Goal: Task Accomplishment & Management: Use online tool/utility

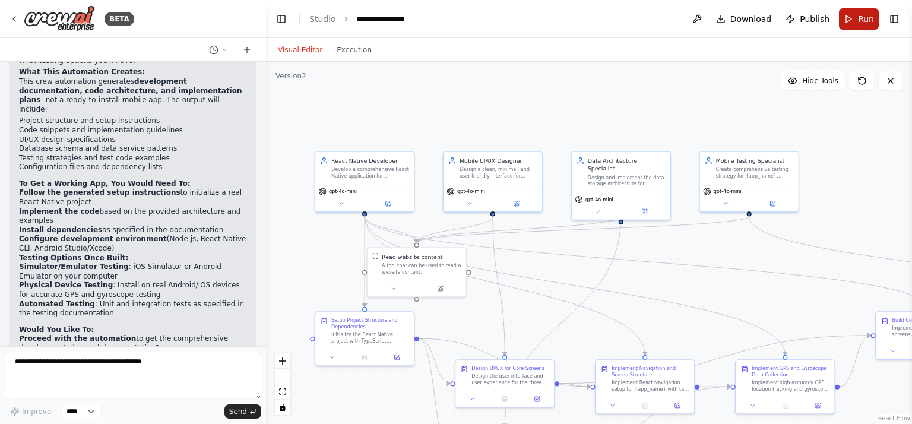
click at [859, 20] on span "Run" at bounding box center [866, 19] width 16 height 12
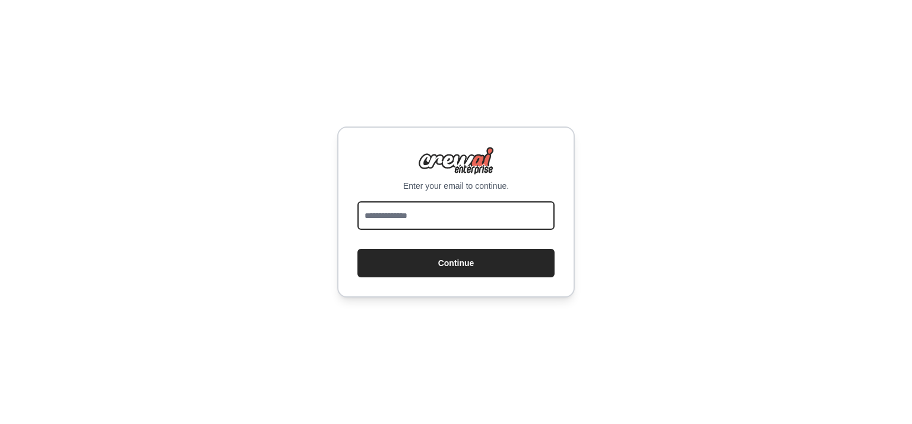
click at [435, 213] on input "email" at bounding box center [456, 215] width 197 height 29
type input "**********"
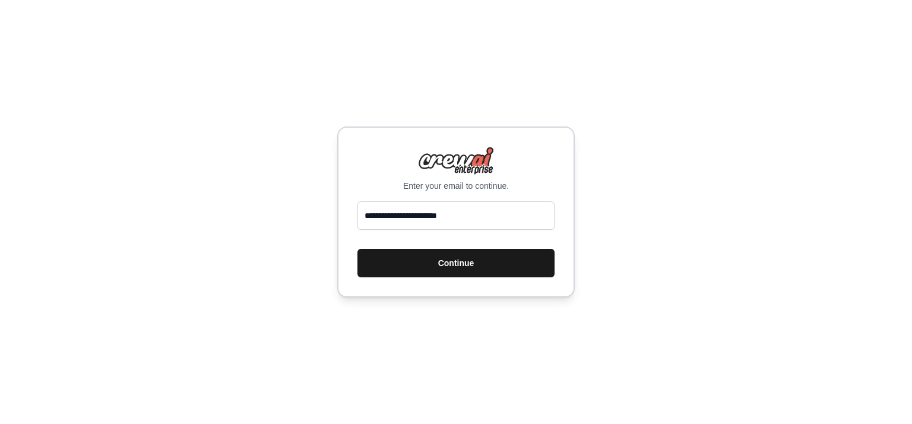
click at [473, 268] on button "Continue" at bounding box center [456, 263] width 197 height 29
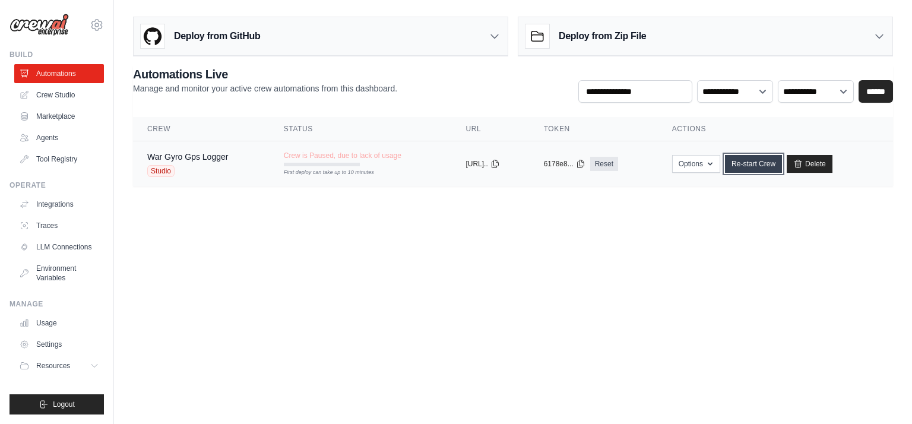
click at [763, 167] on link "Re-start Crew" at bounding box center [753, 164] width 57 height 18
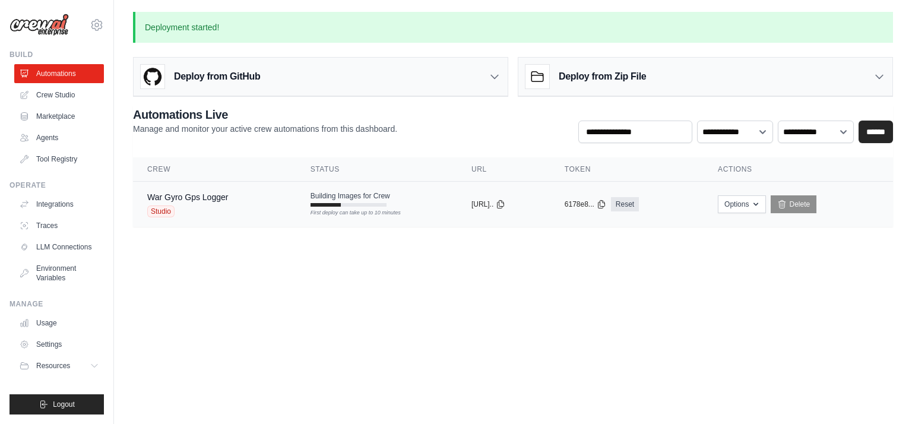
click at [342, 201] on div "Building Images for Crew First deploy can take up to 10 minutes" at bounding box center [351, 198] width 80 height 15
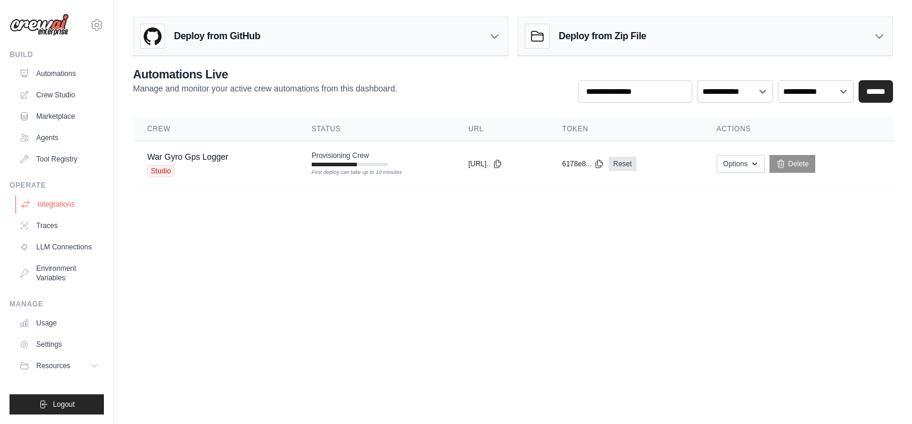
click at [73, 209] on link "Integrations" at bounding box center [60, 204] width 90 height 19
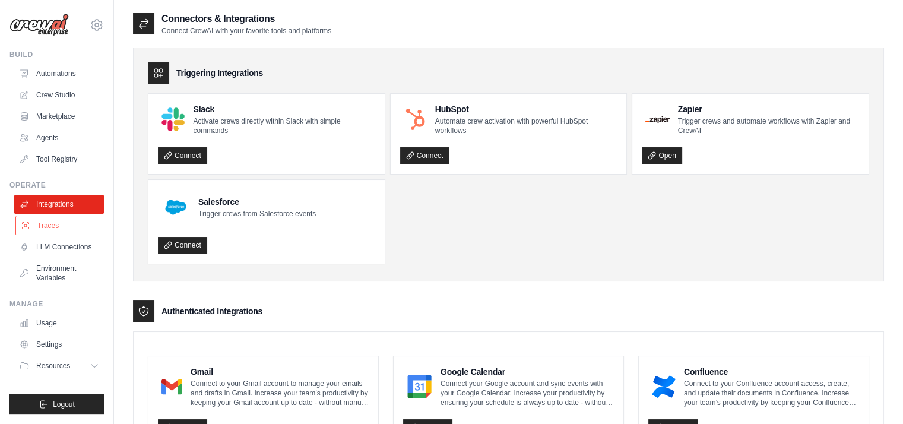
click at [50, 226] on link "Traces" at bounding box center [60, 225] width 90 height 19
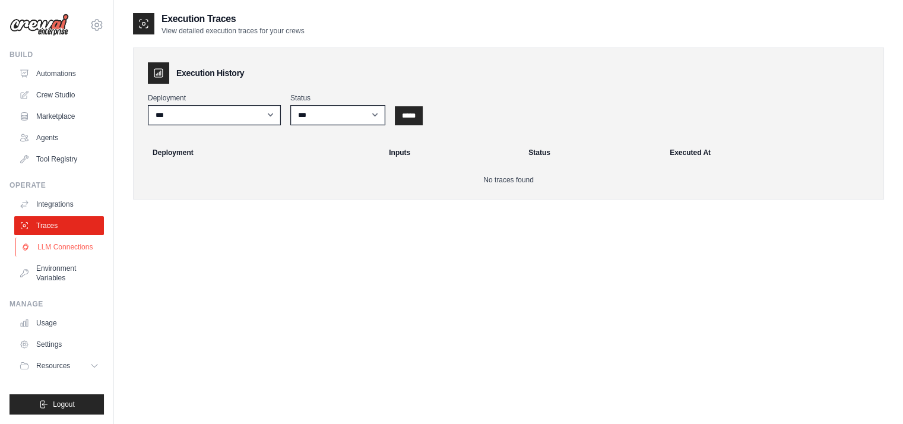
click at [53, 246] on link "LLM Connections" at bounding box center [60, 247] width 90 height 19
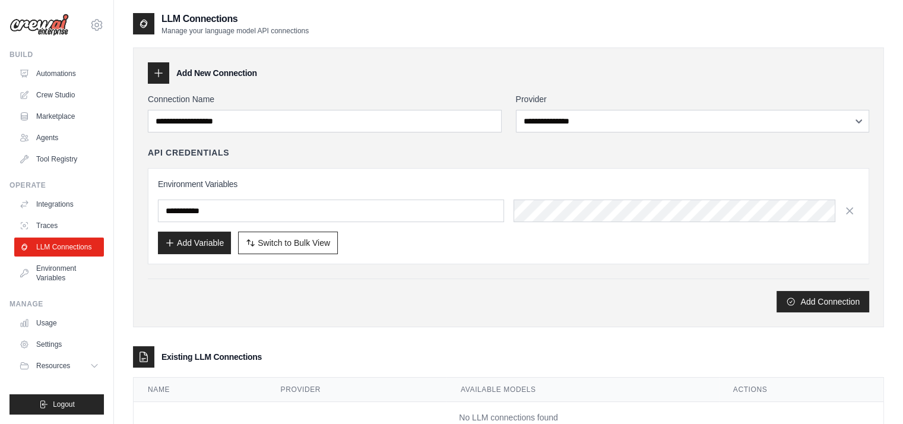
click at [53, 246] on link "LLM Connections" at bounding box center [59, 247] width 90 height 19
click at [56, 266] on link "Environment Variables" at bounding box center [60, 273] width 90 height 29
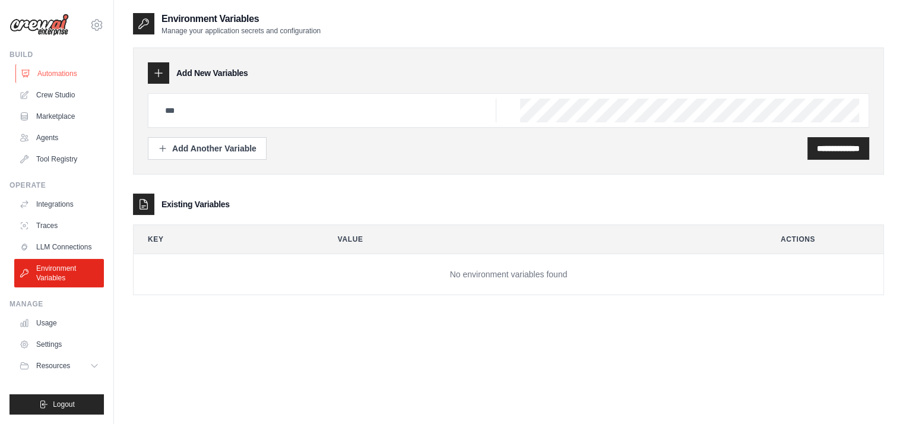
click at [64, 77] on link "Automations" at bounding box center [60, 73] width 90 height 19
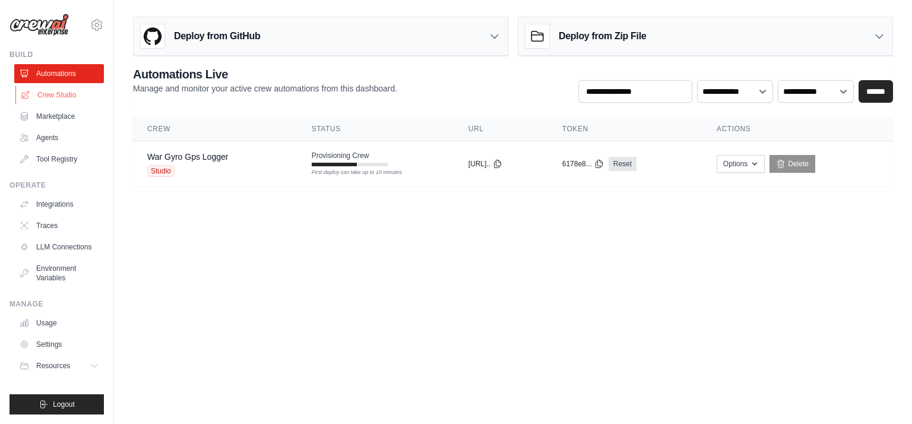
click at [65, 104] on link "Crew Studio" at bounding box center [60, 95] width 90 height 19
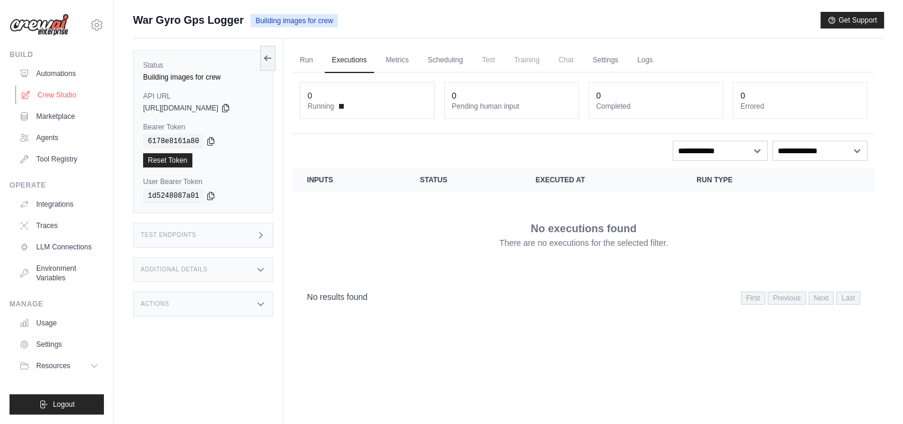
click at [67, 92] on link "Crew Studio" at bounding box center [60, 95] width 90 height 19
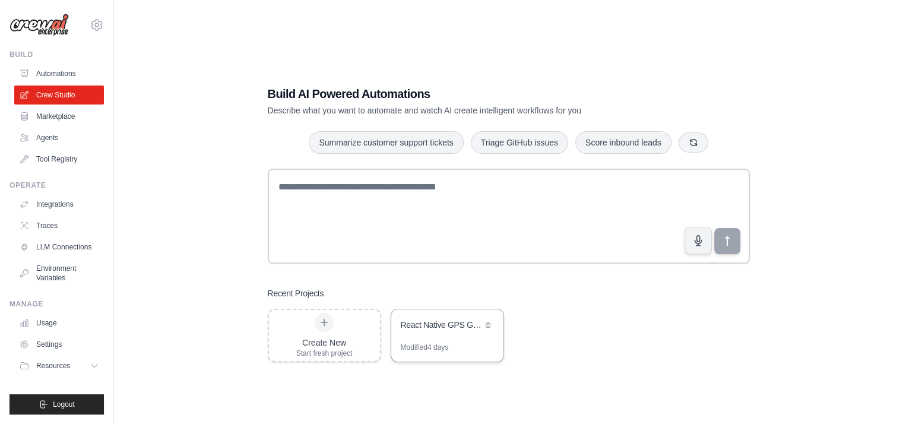
click at [466, 339] on div "React Native GPS Gyroscope Logger" at bounding box center [447, 325] width 112 height 33
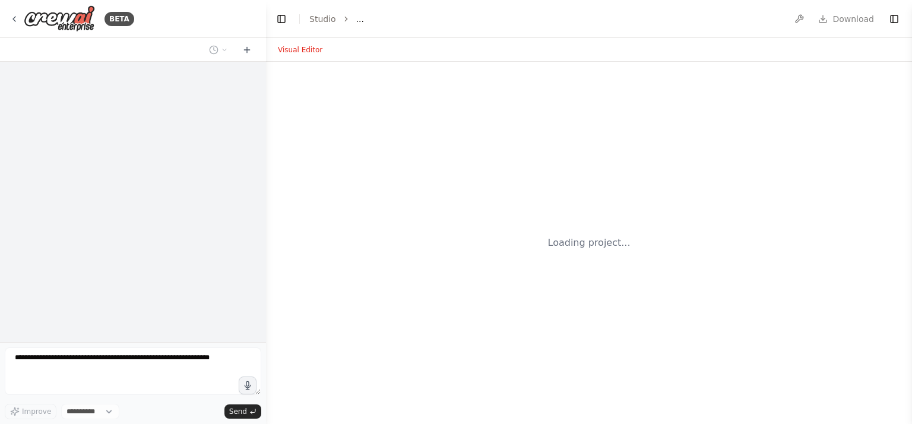
select select "****"
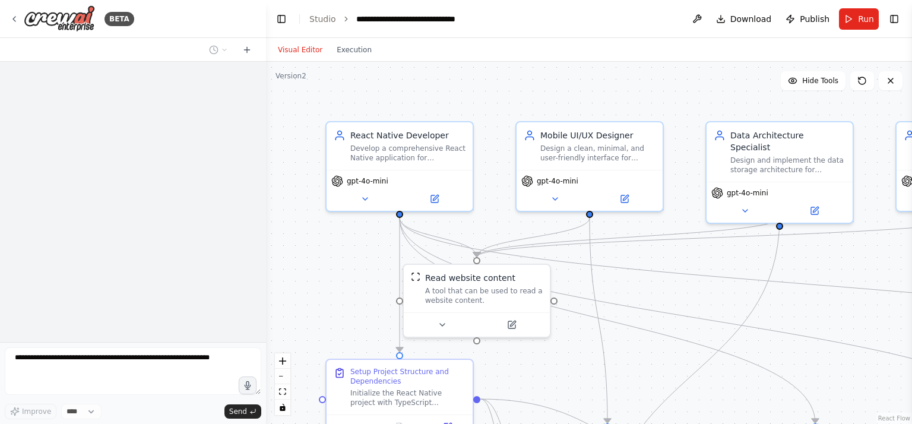
scroll to position [1947, 0]
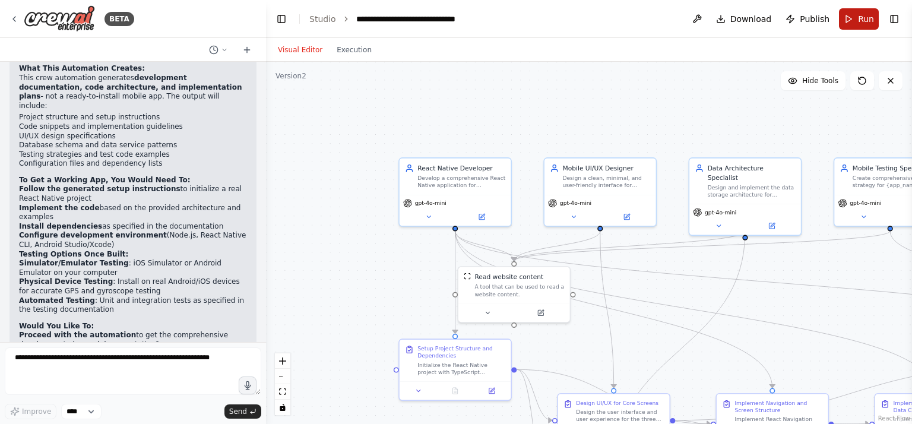
click at [855, 21] on button "Run" at bounding box center [859, 18] width 40 height 21
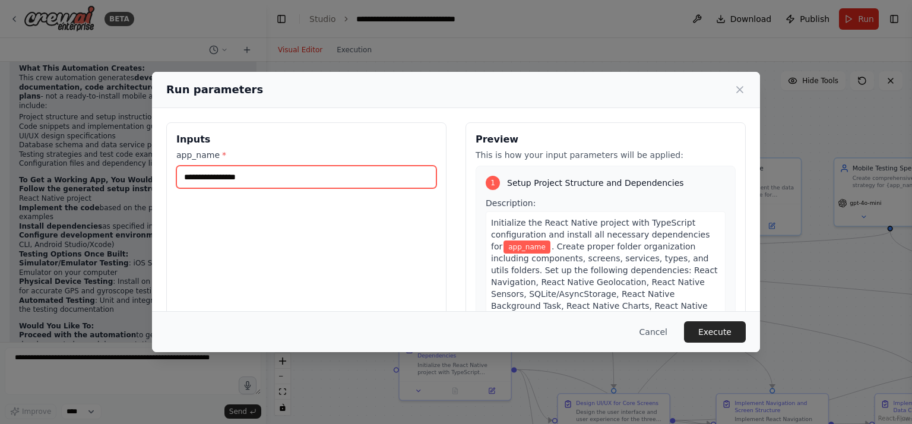
click at [354, 172] on input "app_name *" at bounding box center [306, 177] width 260 height 23
type input "******"
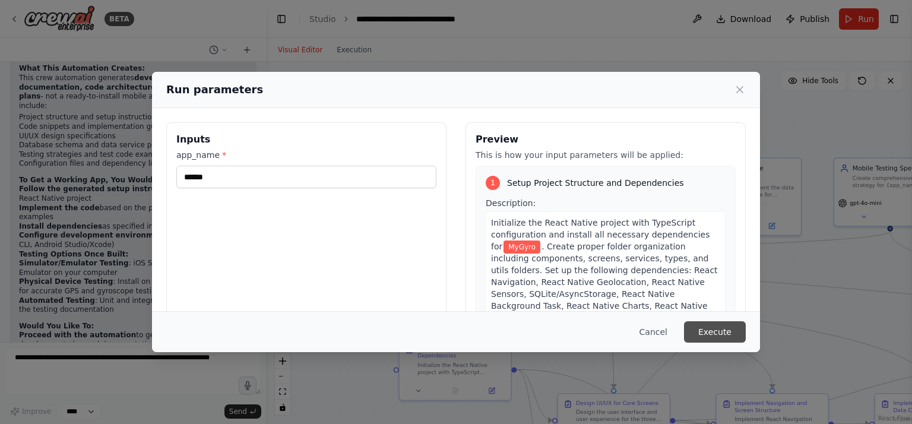
click at [720, 330] on button "Execute" at bounding box center [715, 331] width 62 height 21
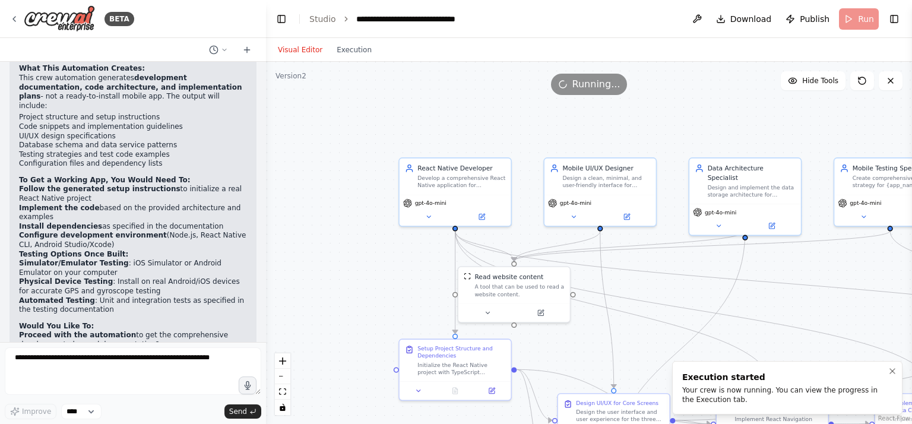
click at [744, 397] on div "Your crew is now running. You can view the progress in the Execution tab." at bounding box center [785, 394] width 206 height 19
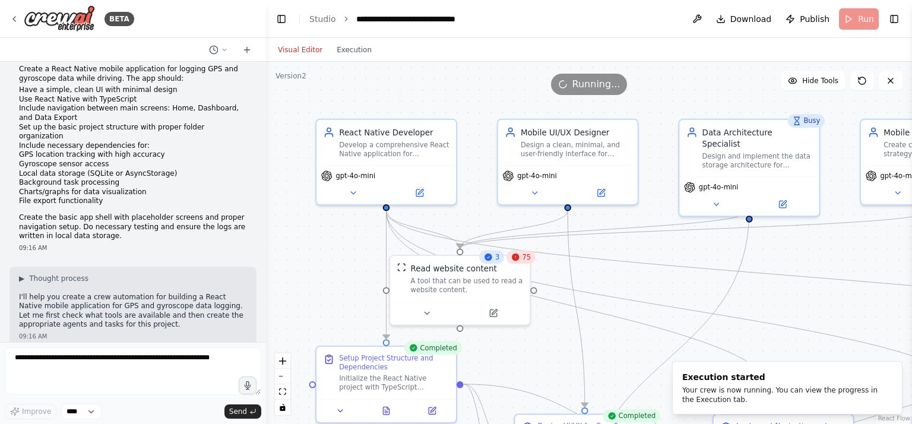
scroll to position [0, 0]
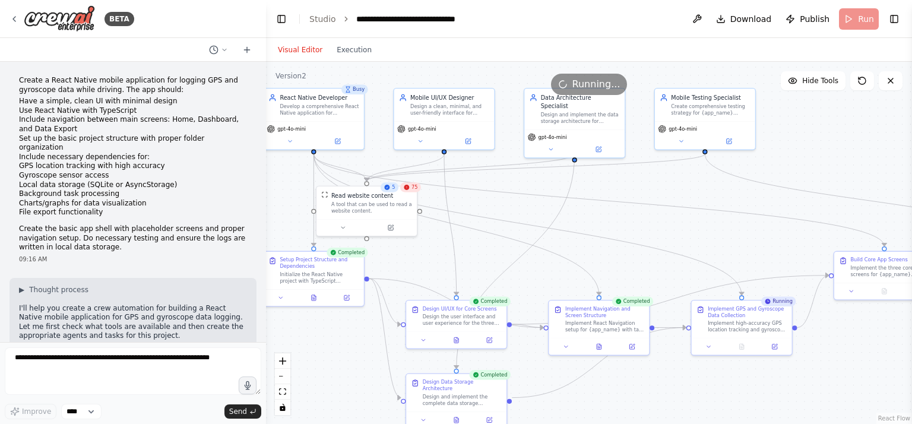
drag, startPoint x: 786, startPoint y: 292, endPoint x: 619, endPoint y: 208, distance: 186.5
click at [619, 208] on div ".deletable-edge-delete-btn { width: 20px; height: 20px; border: 0px solid #ffff…" at bounding box center [589, 243] width 646 height 362
drag, startPoint x: 738, startPoint y: 208, endPoint x: 628, endPoint y: 184, distance: 113.1
click at [628, 184] on div ".deletable-edge-delete-btn { width: 20px; height: 20px; border: 0px solid #ffff…" at bounding box center [589, 243] width 646 height 362
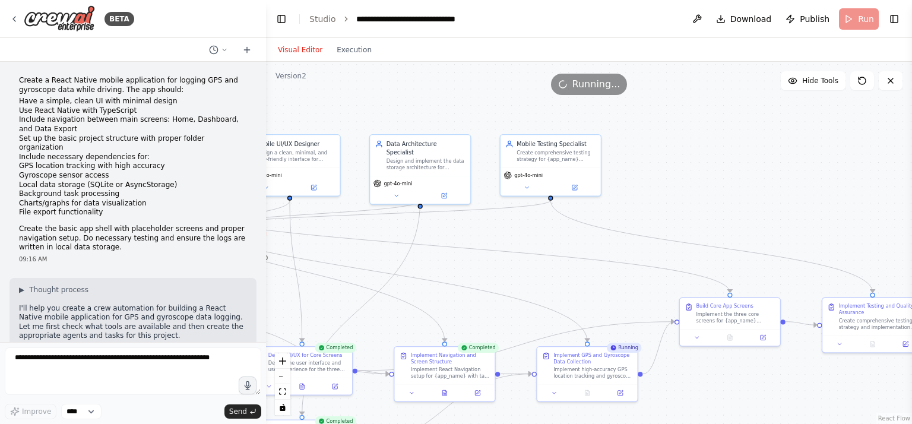
drag, startPoint x: 626, startPoint y: 183, endPoint x: 472, endPoint y: 229, distance: 161.2
click at [472, 229] on div ".deletable-edge-delete-btn { width: 20px; height: 20px; border: 0px solid #ffff…" at bounding box center [589, 243] width 646 height 362
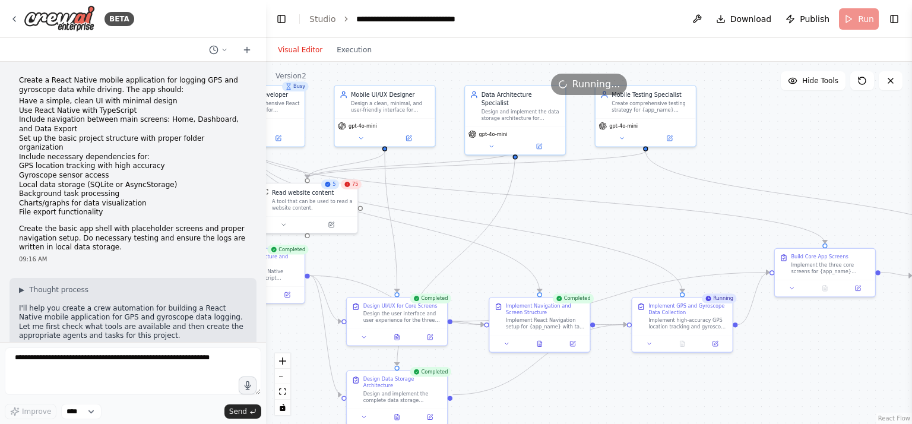
drag, startPoint x: 799, startPoint y: 220, endPoint x: 894, endPoint y: 170, distance: 107.1
click at [894, 170] on div ".deletable-edge-delete-btn { width: 20px; height: 20px; border: 0px solid #ffff…" at bounding box center [589, 243] width 646 height 362
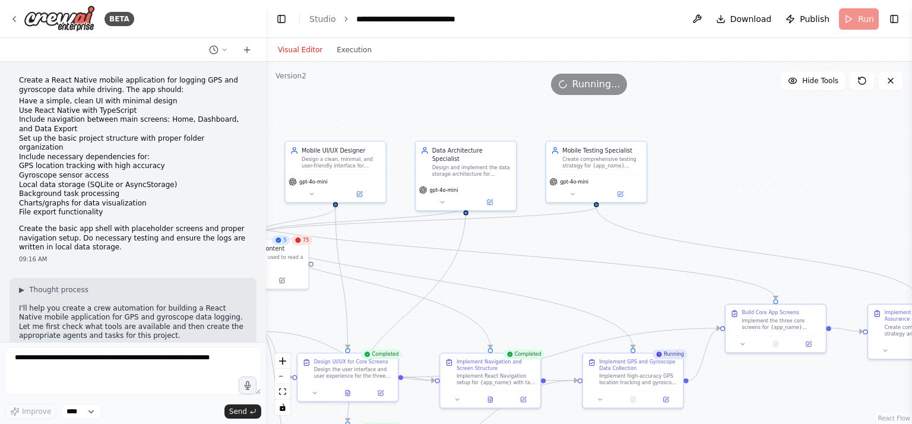
drag, startPoint x: 555, startPoint y: 208, endPoint x: 506, endPoint y: 264, distance: 74.5
click at [506, 264] on div ".deletable-edge-delete-btn { width: 20px; height: 20px; border: 0px solid #ffff…" at bounding box center [589, 243] width 646 height 362
click at [605, 274] on div ".deletable-edge-delete-btn { width: 20px; height: 20px; border: 0px solid #ffff…" at bounding box center [589, 243] width 646 height 362
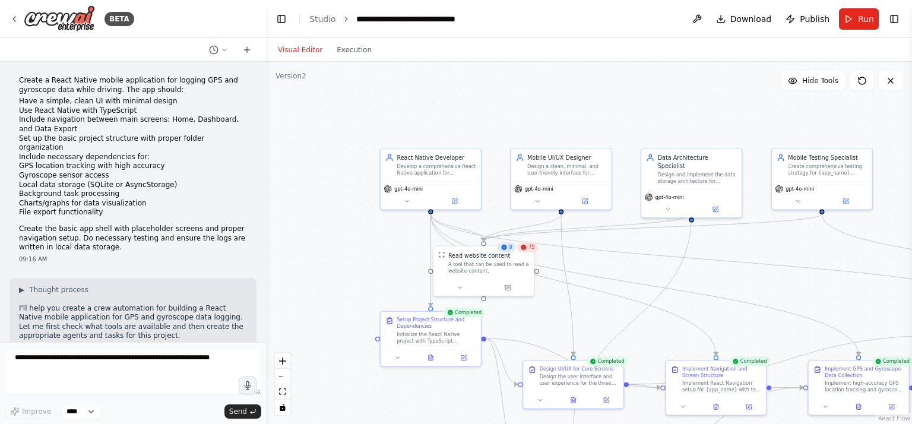
drag, startPoint x: 517, startPoint y: 249, endPoint x: 743, endPoint y: 257, distance: 225.8
click at [743, 257] on div ".deletable-edge-delete-btn { width: 20px; height: 20px; border: 0px solid #ffff…" at bounding box center [589, 243] width 646 height 362
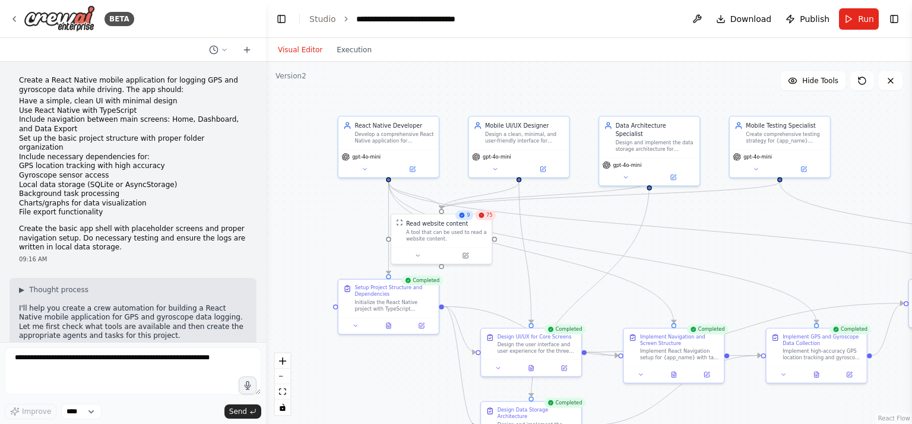
drag, startPoint x: 745, startPoint y: 108, endPoint x: 703, endPoint y: 75, distance: 53.0
click at [703, 75] on div ".deletable-edge-delete-btn { width: 20px; height: 20px; border: 0px solid #ffff…" at bounding box center [589, 243] width 646 height 362
click at [489, 218] on span "75" at bounding box center [489, 215] width 6 height 7
click at [460, 246] on div at bounding box center [441, 253] width 100 height 17
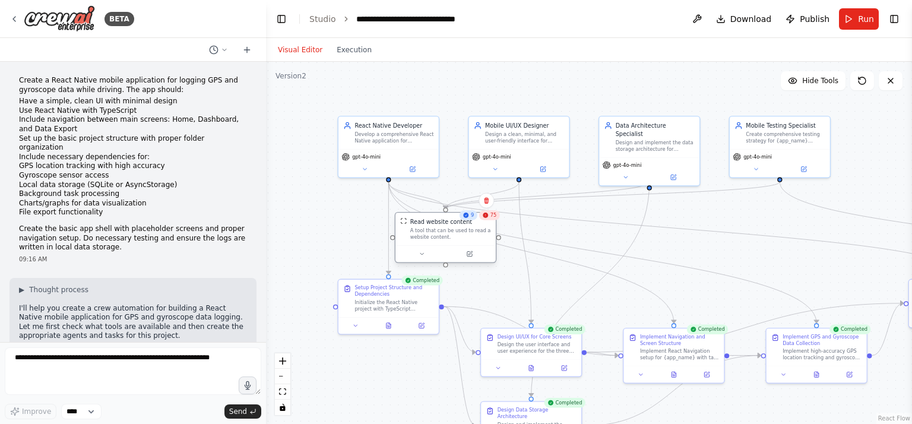
click at [460, 246] on div at bounding box center [446, 253] width 100 height 17
click at [469, 222] on div "Read website content" at bounding box center [450, 222] width 81 height 8
drag, startPoint x: 469, startPoint y: 222, endPoint x: 428, endPoint y: 232, distance: 42.8
click at [428, 232] on div "A tool that can be used to read a website content." at bounding box center [450, 233] width 81 height 13
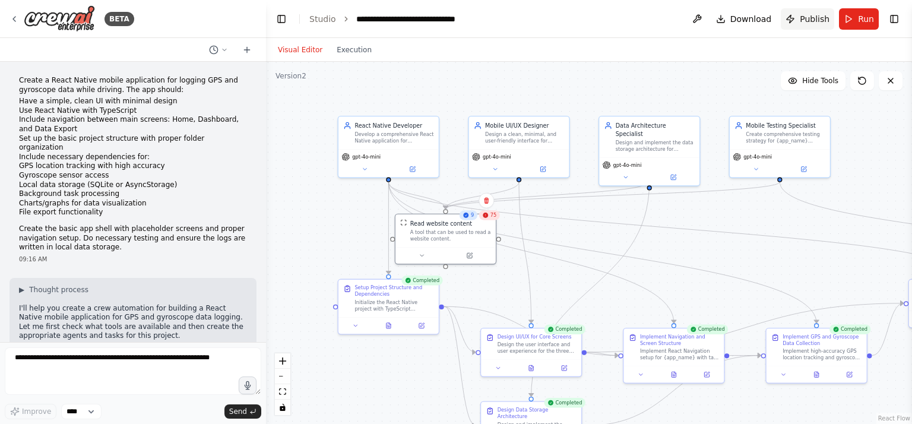
click at [813, 17] on span "Publish" at bounding box center [815, 19] width 30 height 12
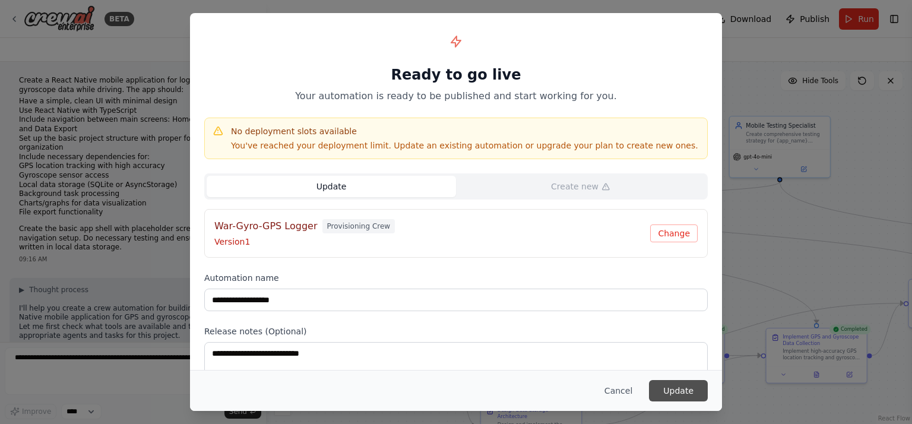
click at [677, 387] on button "Update" at bounding box center [678, 390] width 59 height 21
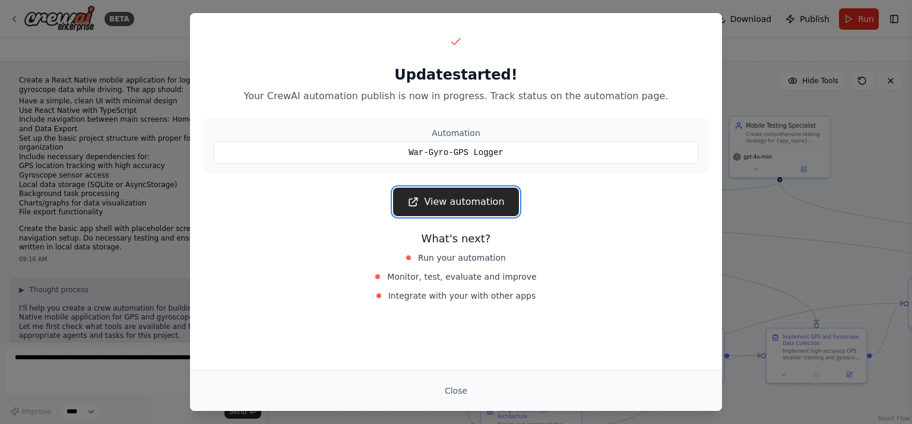
click at [497, 201] on link "View automation" at bounding box center [455, 202] width 125 height 29
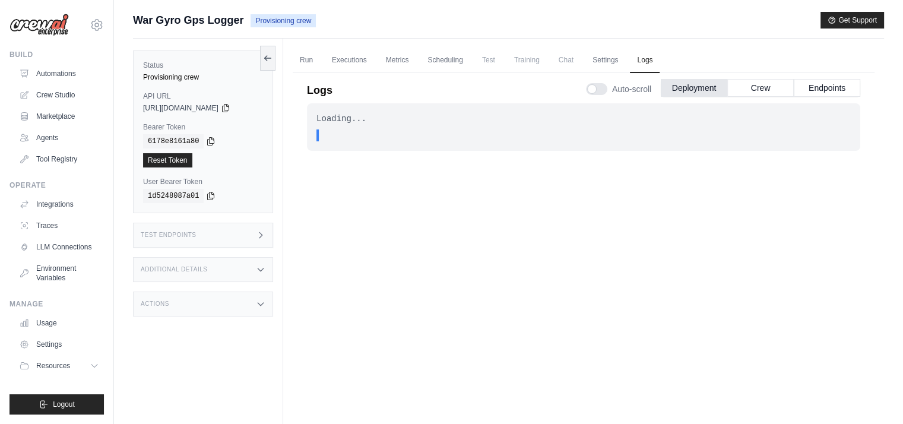
click at [242, 230] on div "Test Endpoints" at bounding box center [203, 235] width 140 height 25
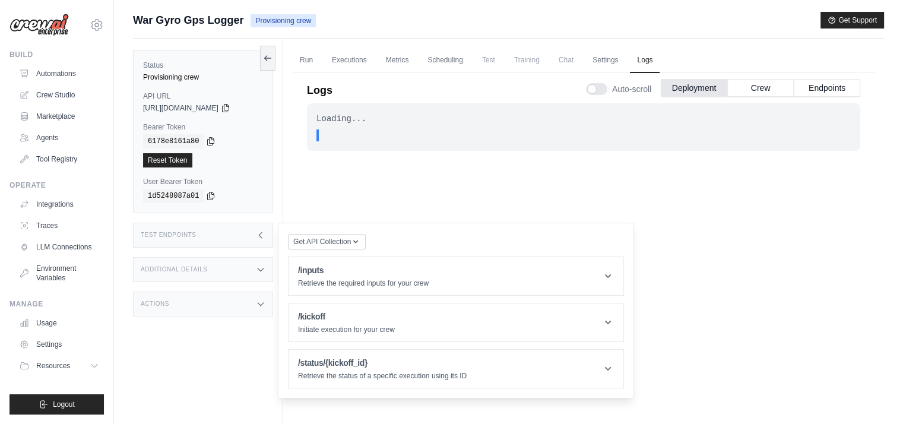
click at [226, 254] on div "Status Provisioning crew API URL copied https://war-gyro-gps-logger-968cb042-77…" at bounding box center [208, 251] width 150 height 424
click at [217, 268] on div "Additional Details" at bounding box center [203, 269] width 140 height 25
click at [201, 375] on div "Actions" at bounding box center [203, 374] width 140 height 25
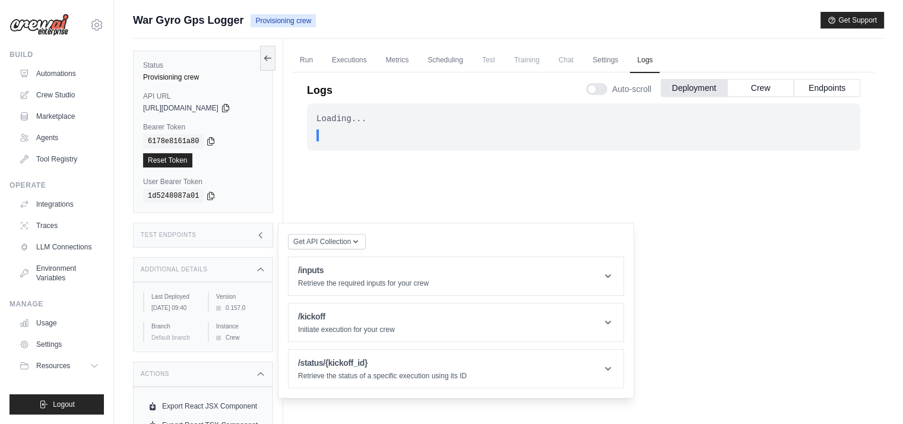
scroll to position [67, 0]
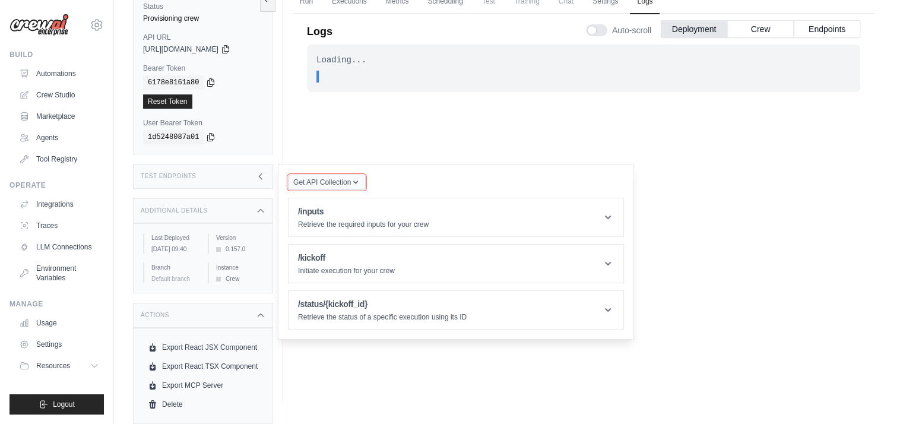
click at [362, 176] on button "Get API Collection" at bounding box center [327, 182] width 78 height 15
click at [772, 20] on button "Crew" at bounding box center [761, 29] width 67 height 18
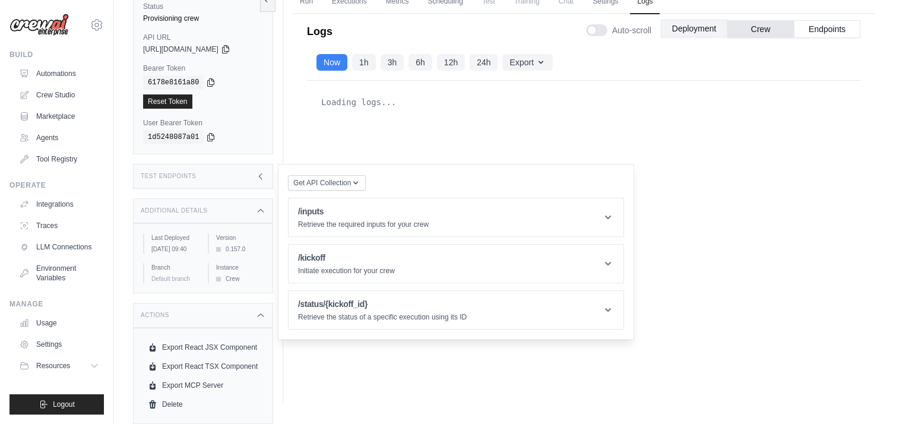
click at [689, 20] on button "Deployment" at bounding box center [694, 29] width 67 height 18
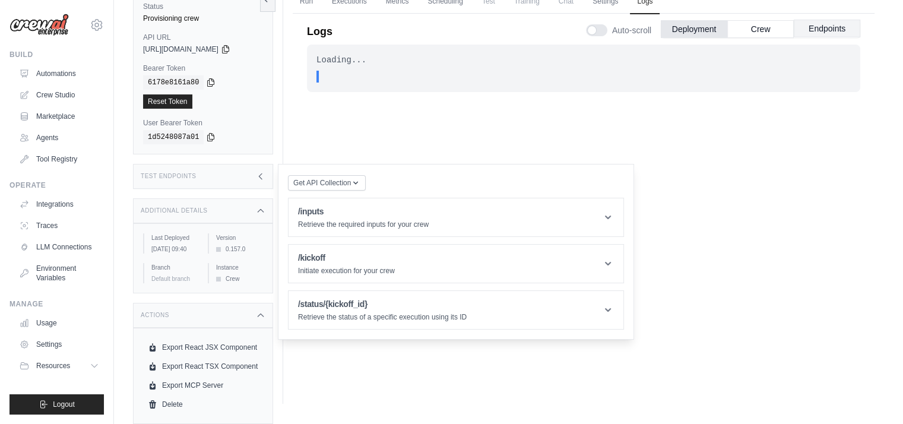
click at [842, 20] on button "Endpoints" at bounding box center [827, 29] width 67 height 18
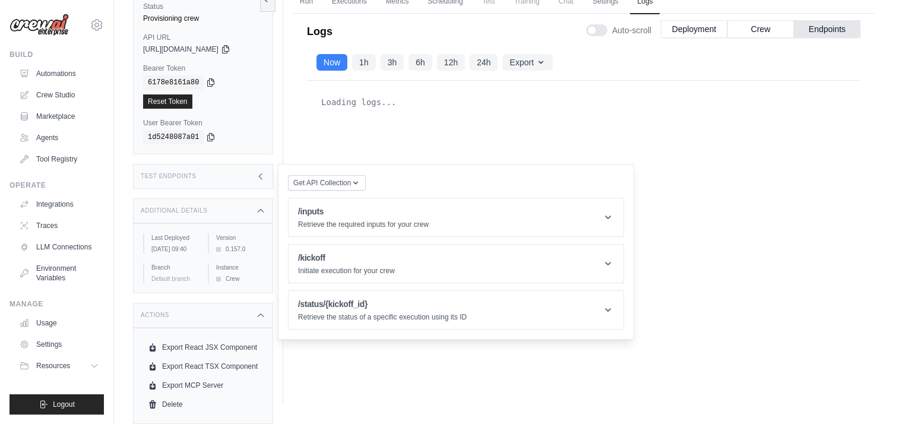
scroll to position [0, 0]
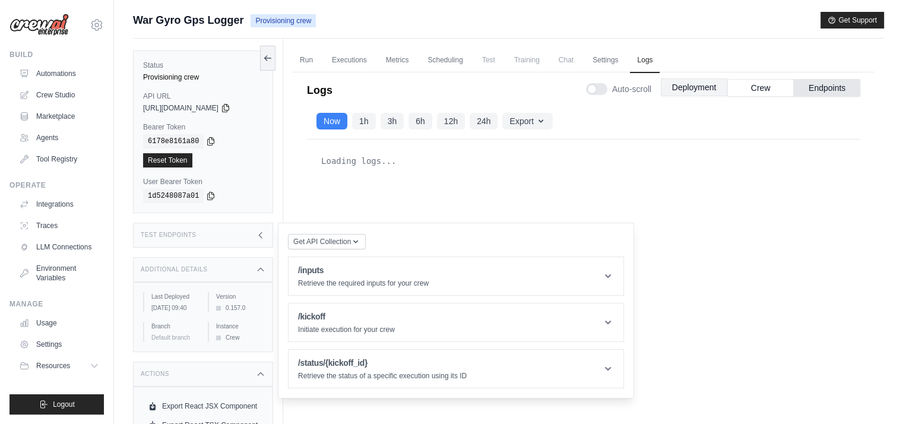
click at [686, 88] on button "Deployment" at bounding box center [694, 87] width 67 height 18
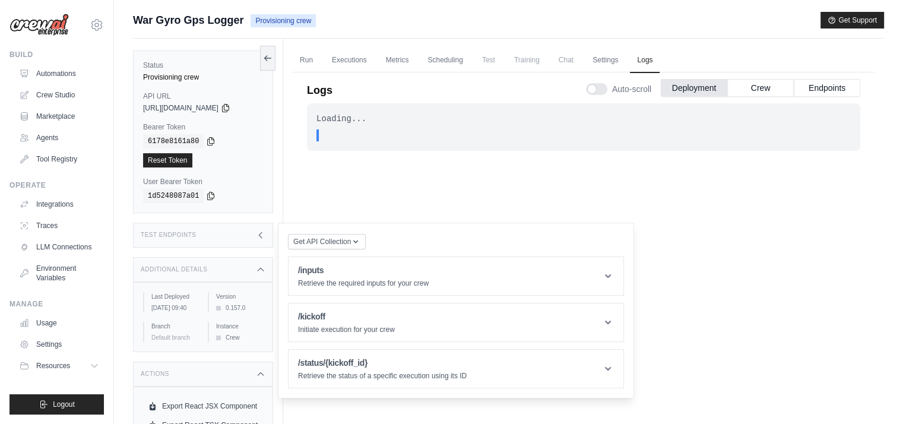
click at [219, 106] on span "https://war-gyro-gps-logger-968cb042-777b-4b8d-8abd-39ca16dd.crewai.com" at bounding box center [180, 108] width 75 height 10
click at [195, 75] on div "Provisioning crew" at bounding box center [203, 77] width 120 height 10
click at [356, 61] on link "Executions" at bounding box center [349, 60] width 49 height 25
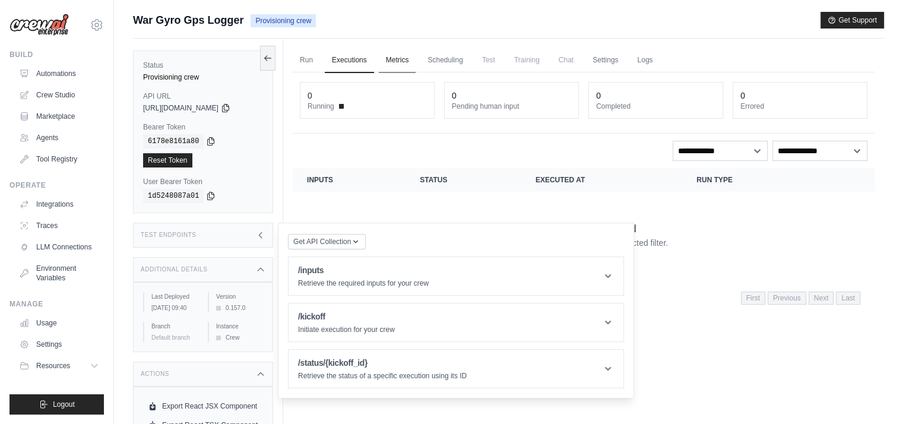
click at [392, 59] on link "Metrics" at bounding box center [397, 60] width 37 height 25
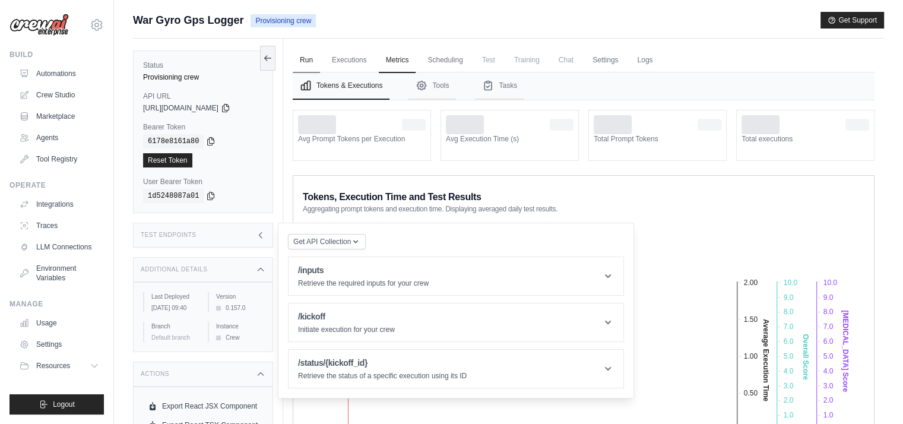
click at [315, 61] on link "Run" at bounding box center [306, 60] width 27 height 25
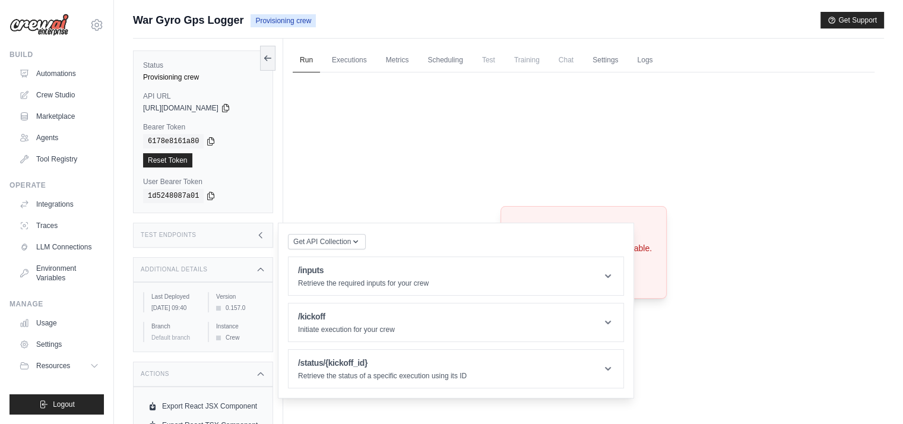
click at [637, 143] on div "Crew not available Crew not found or unavailable. Try Again" at bounding box center [584, 252] width 582 height 361
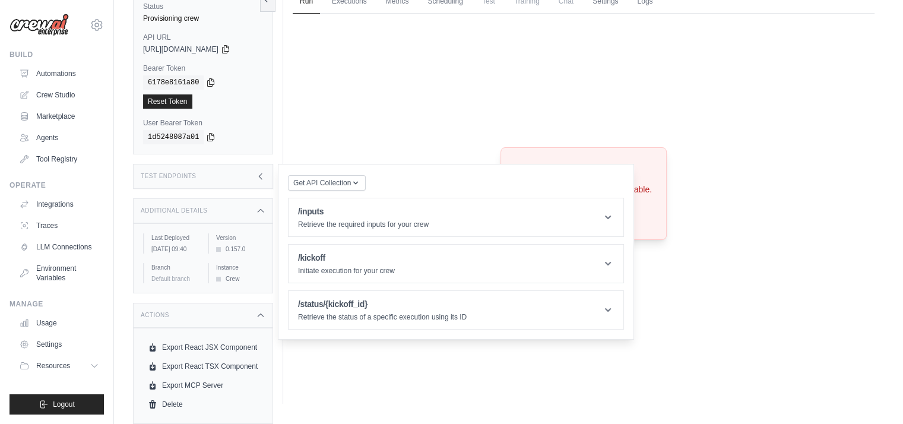
click at [425, 80] on div "Crew not available Crew not found or unavailable. Try Again" at bounding box center [584, 194] width 582 height 361
click at [266, 167] on div "Test Endpoints" at bounding box center [203, 176] width 140 height 25
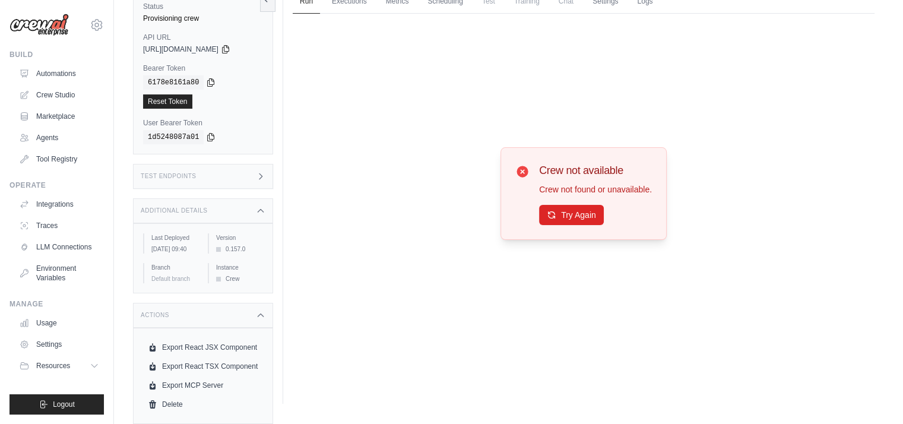
scroll to position [0, 0]
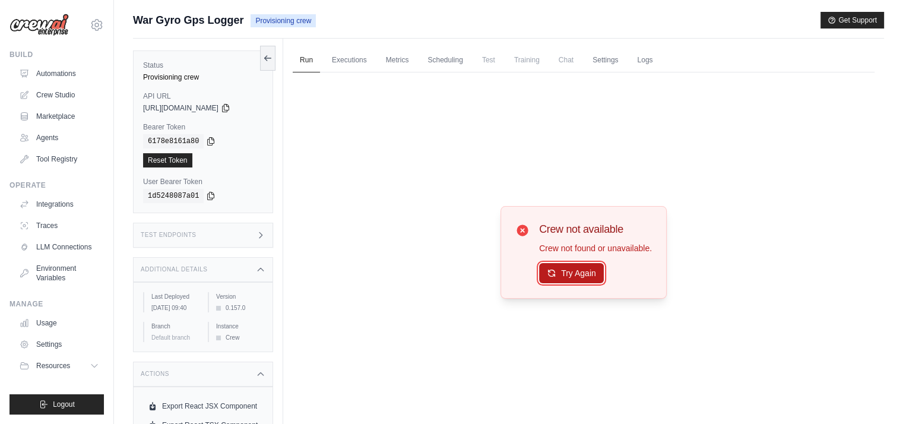
click at [571, 277] on button "Try Again" at bounding box center [571, 273] width 65 height 20
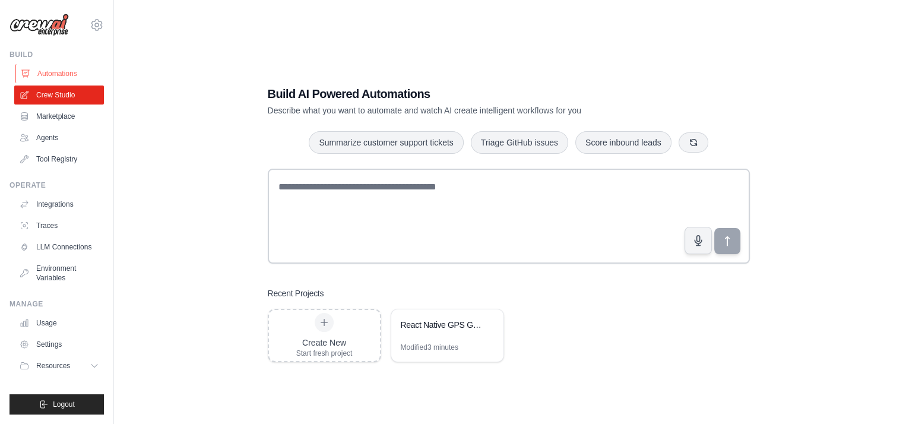
click at [79, 68] on link "Automations" at bounding box center [60, 73] width 90 height 19
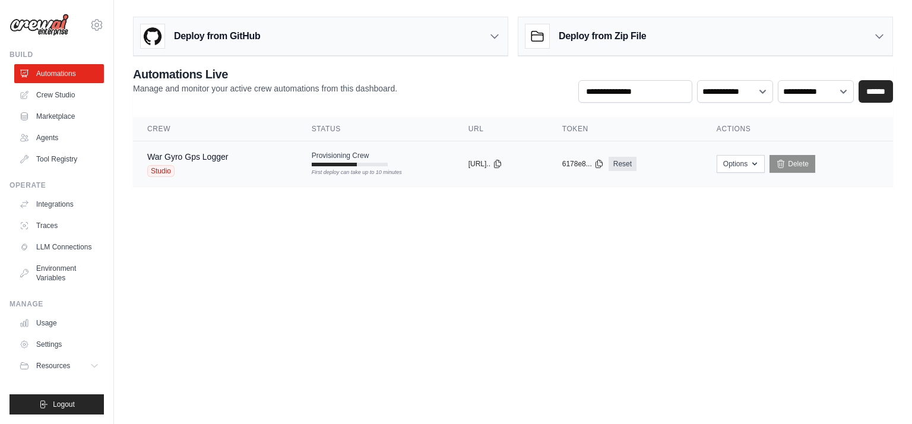
click at [365, 166] on td "Provisioning Crew First deploy can take up to 10 minutes" at bounding box center [376, 158] width 157 height 34
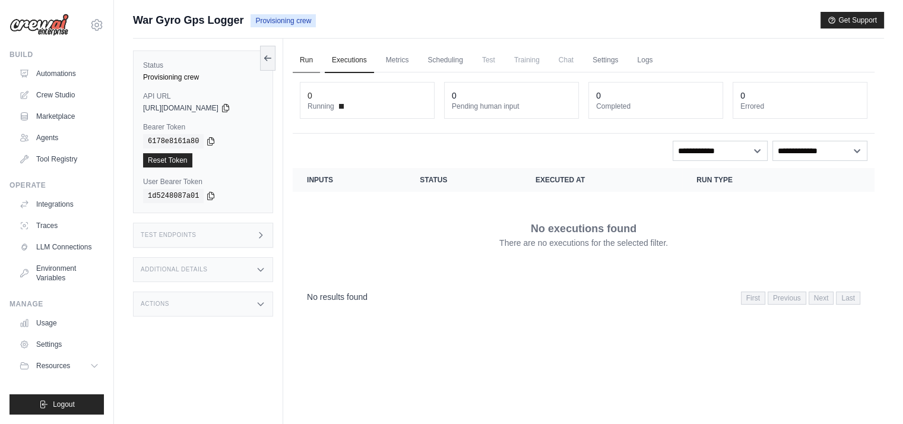
click at [312, 60] on link "Run" at bounding box center [306, 60] width 27 height 25
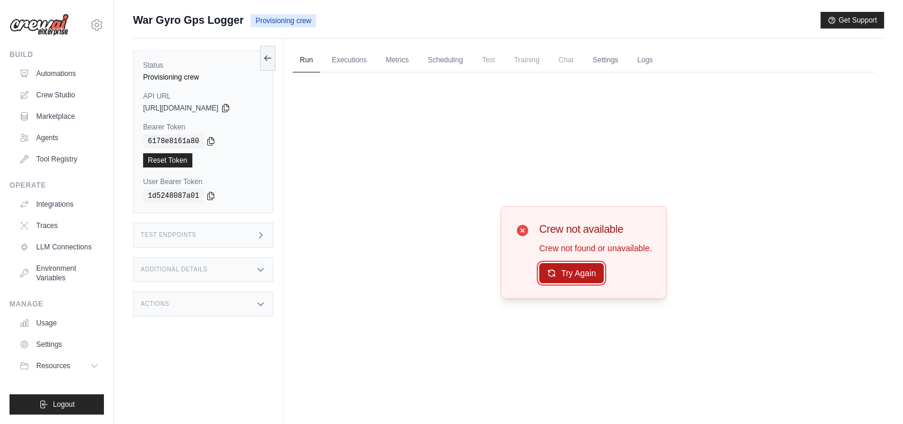
click at [567, 277] on button "Try Again" at bounding box center [571, 273] width 65 height 20
click at [76, 78] on link "Automations" at bounding box center [60, 73] width 90 height 19
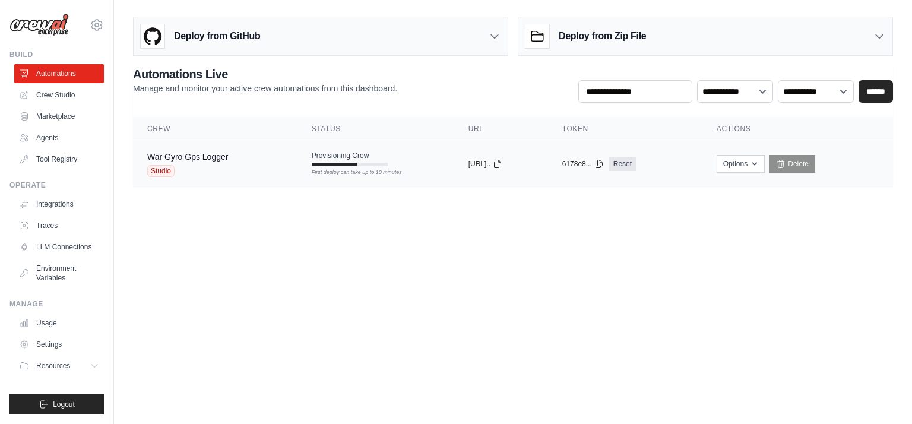
click at [342, 165] on div at bounding box center [335, 165] width 46 height 4
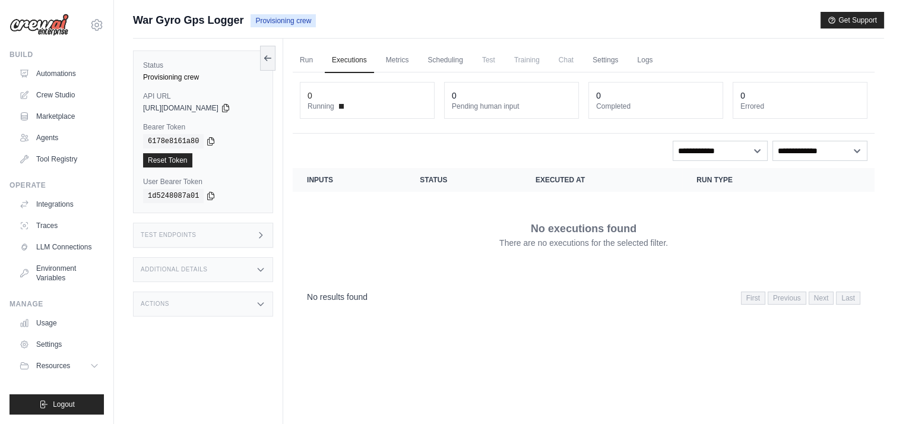
click at [292, 65] on div "Run Executions Metrics Scheduling Test Training Chat Settings Logs 0 Running 0 …" at bounding box center [583, 251] width 601 height 424
click at [313, 62] on link "Run" at bounding box center [306, 60] width 27 height 25
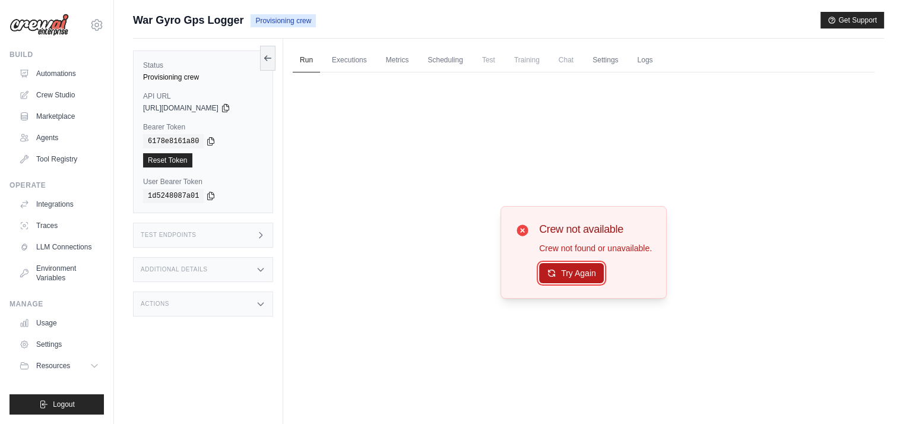
click at [573, 275] on button "Try Again" at bounding box center [571, 273] width 65 height 20
click at [267, 55] on icon at bounding box center [268, 58] width 10 height 10
click at [581, 275] on button "Try Again" at bounding box center [571, 273] width 65 height 20
click at [199, 232] on div "Test Endpoints" at bounding box center [203, 235] width 140 height 25
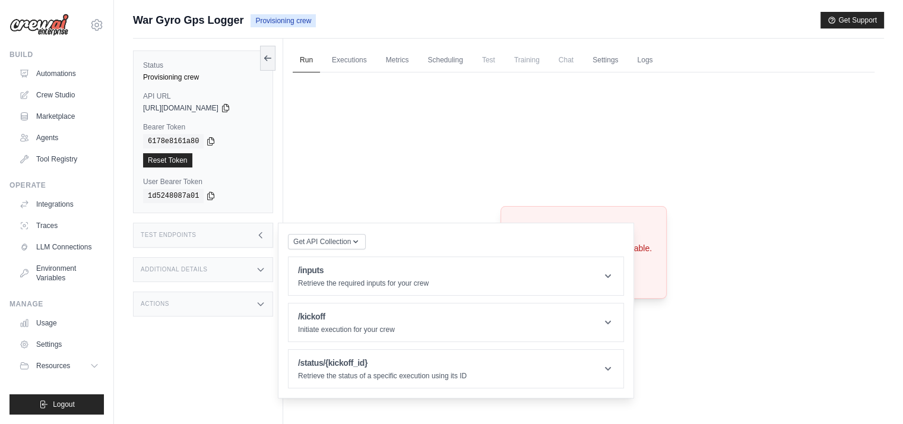
click at [197, 264] on div "Additional Details" at bounding box center [203, 269] width 140 height 25
click at [53, 73] on link "Automations" at bounding box center [60, 73] width 90 height 19
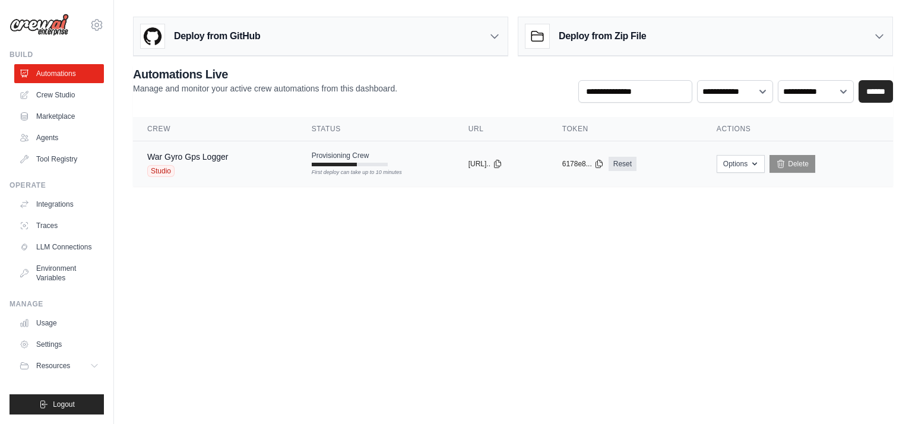
click at [162, 166] on span "Studio" at bounding box center [160, 171] width 27 height 12
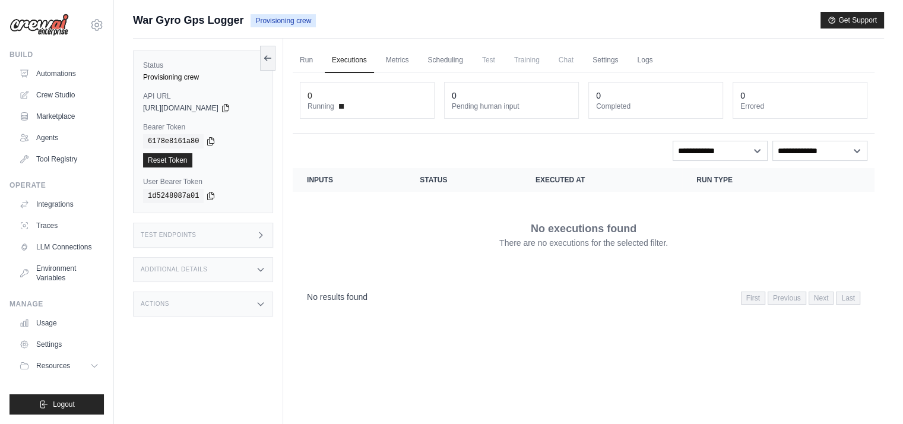
click at [327, 98] on div "0" at bounding box center [367, 96] width 119 height 12
click at [340, 108] on dt "Running" at bounding box center [367, 107] width 119 height 10
click at [306, 57] on link "Run" at bounding box center [306, 60] width 27 height 25
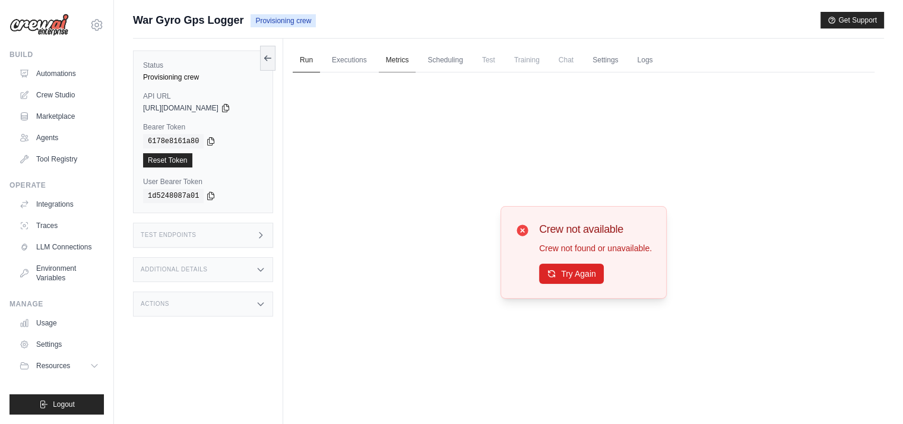
click at [405, 59] on link "Metrics" at bounding box center [397, 60] width 37 height 25
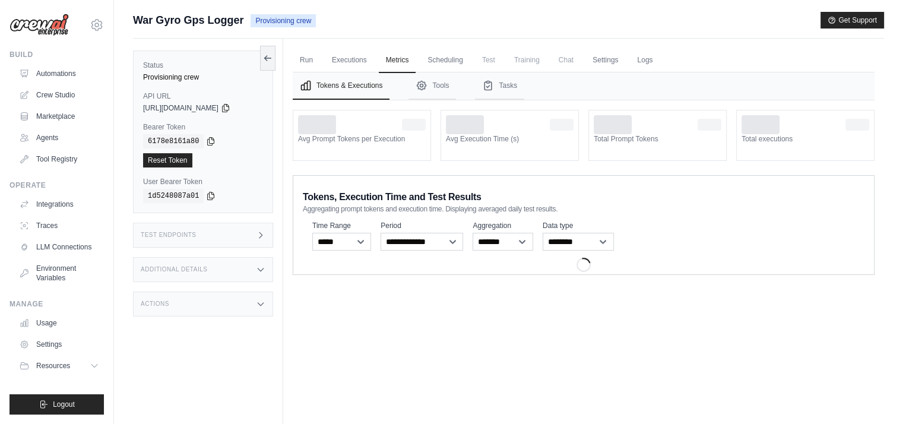
click at [418, 59] on ul "Run Executions Metrics Scheduling Test Training Chat Settings Logs" at bounding box center [584, 60] width 582 height 24
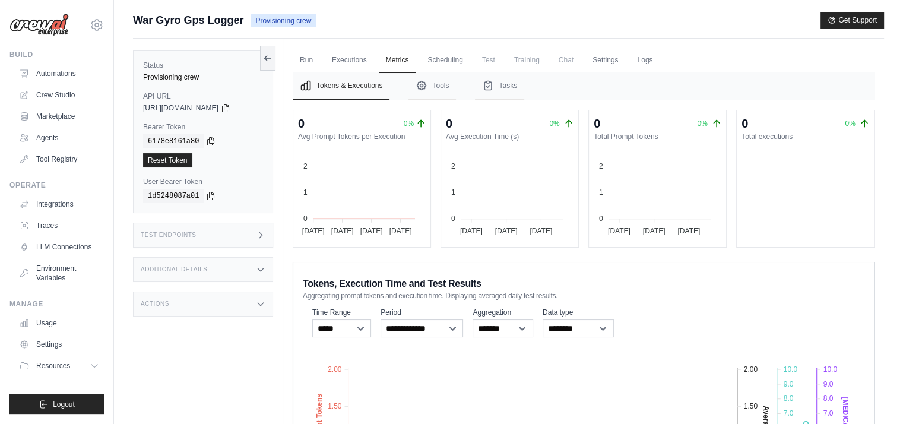
click at [478, 61] on span "Test" at bounding box center [488, 60] width 27 height 24
click at [489, 64] on span "Test" at bounding box center [488, 60] width 27 height 24
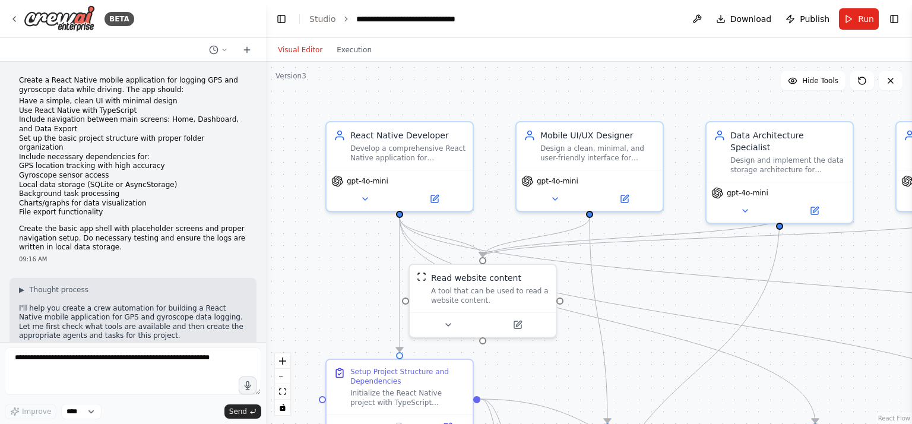
scroll to position [1947, 0]
